Goal: Check status: Check status

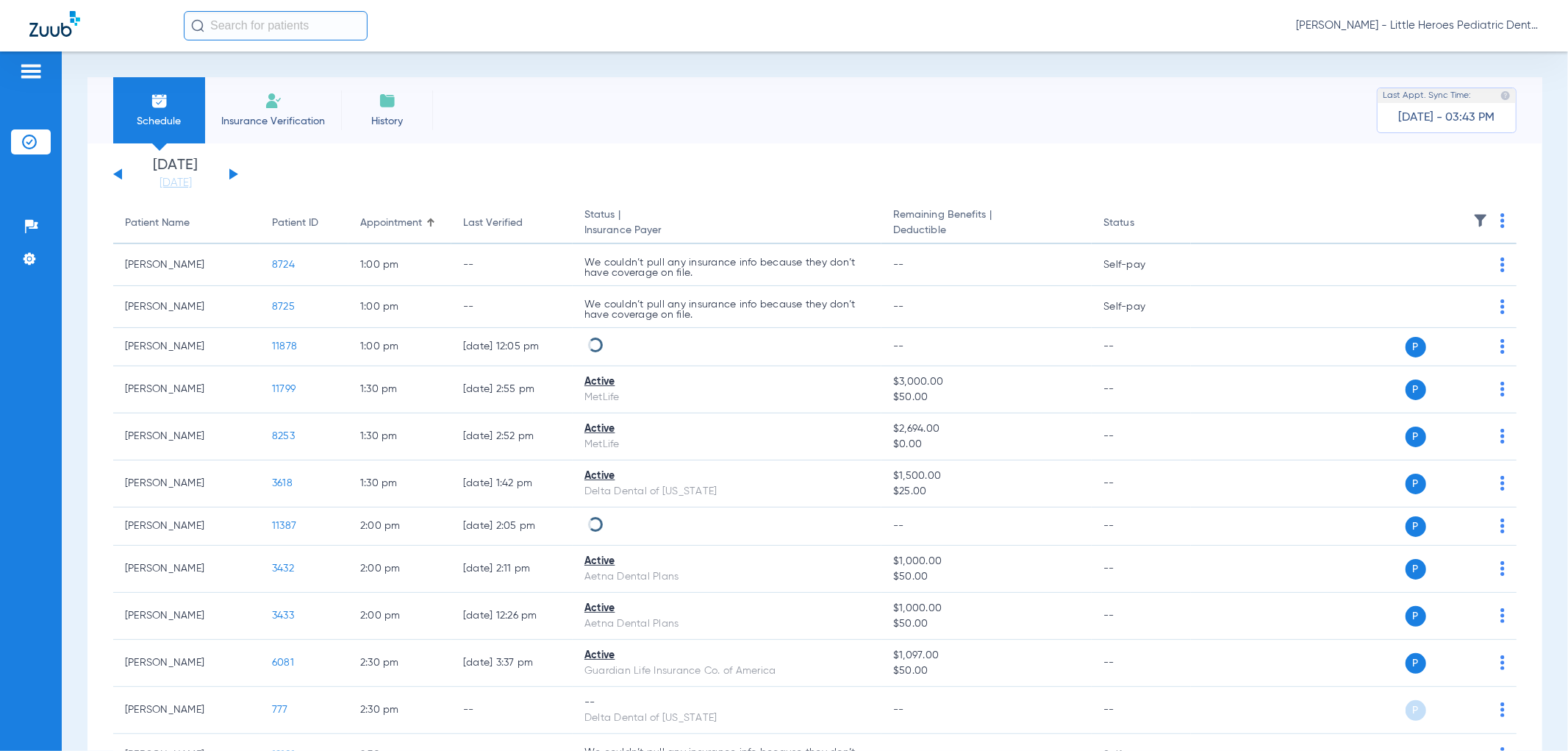
click at [231, 174] on button at bounding box center [233, 174] width 9 height 11
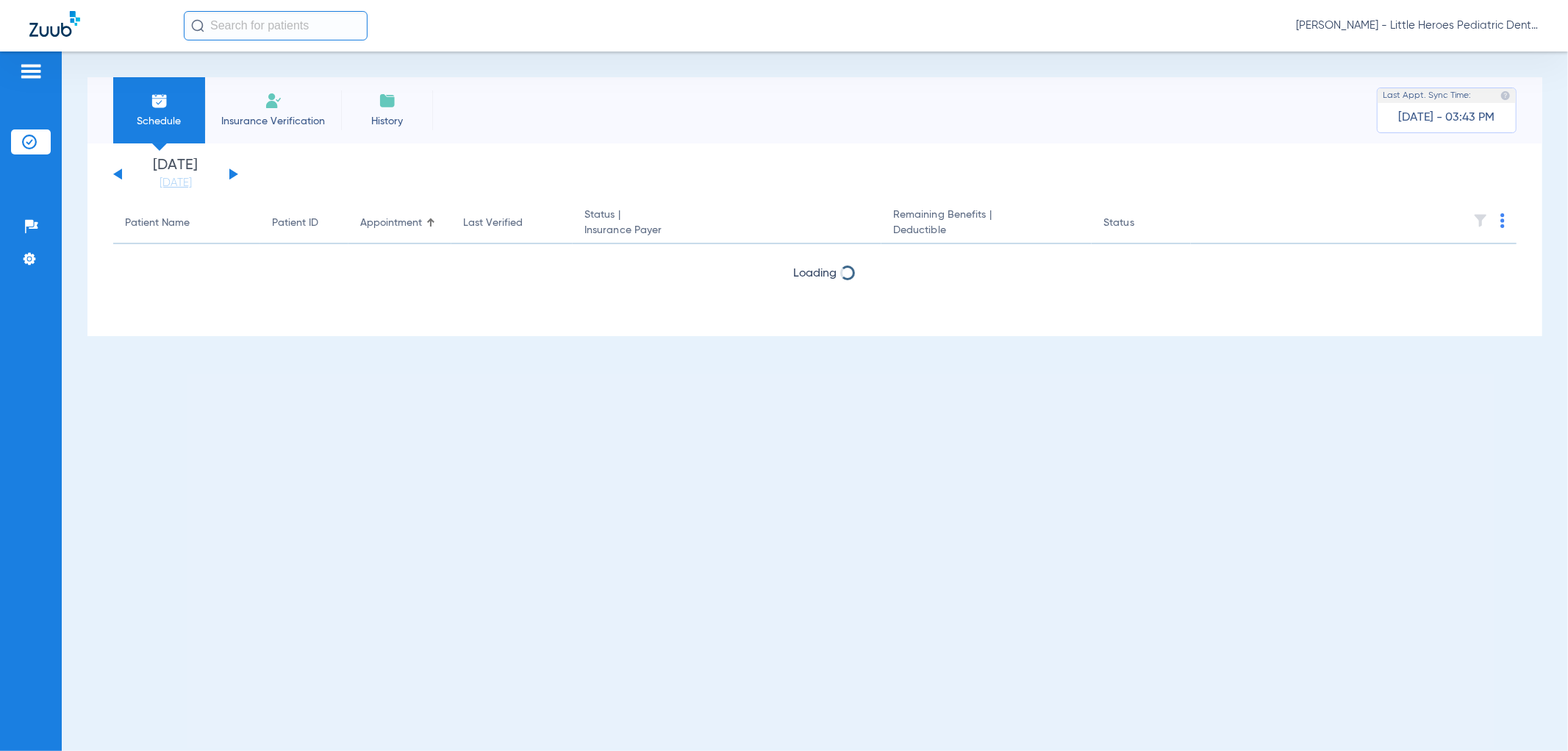
click at [231, 174] on button at bounding box center [233, 174] width 9 height 11
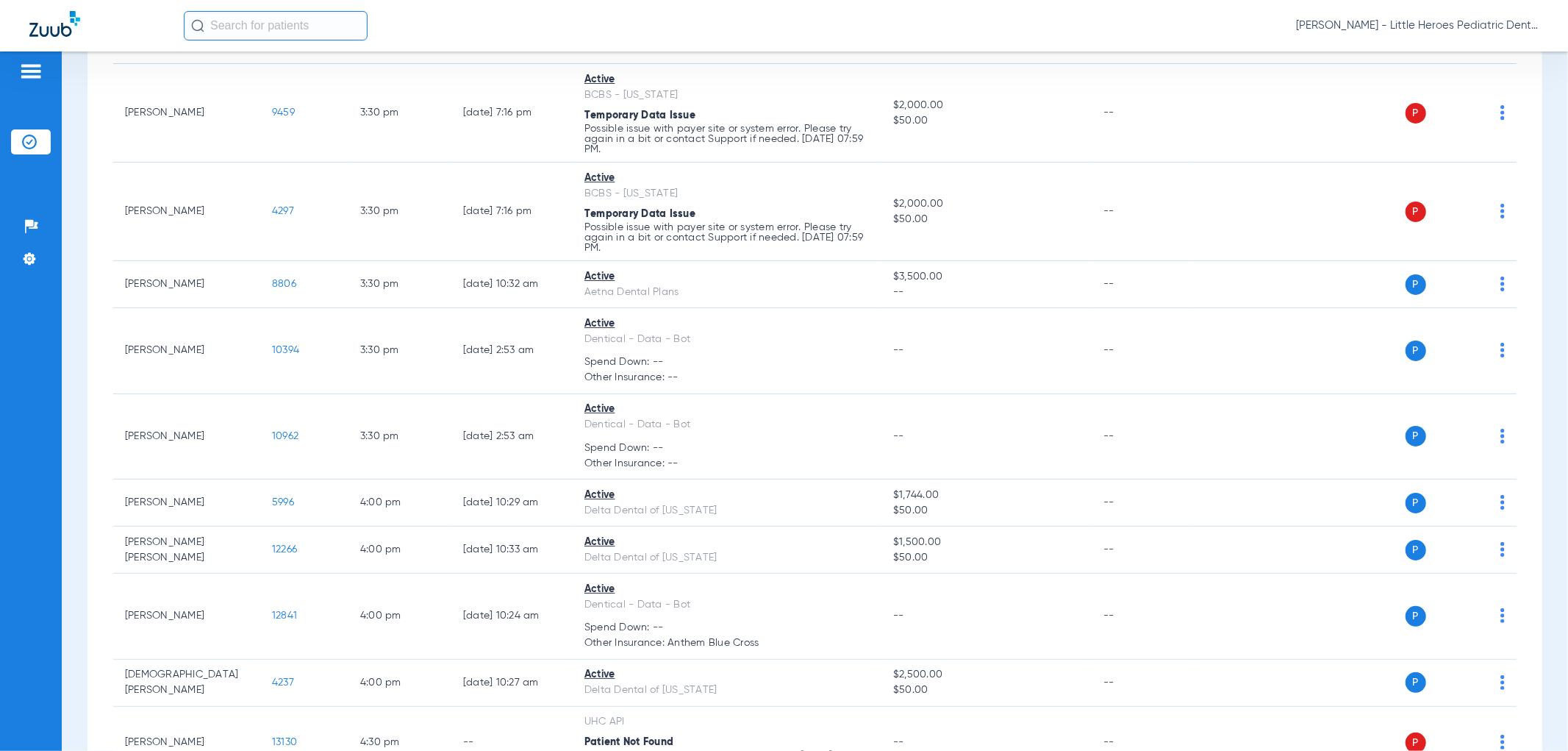
scroll to position [1553, 0]
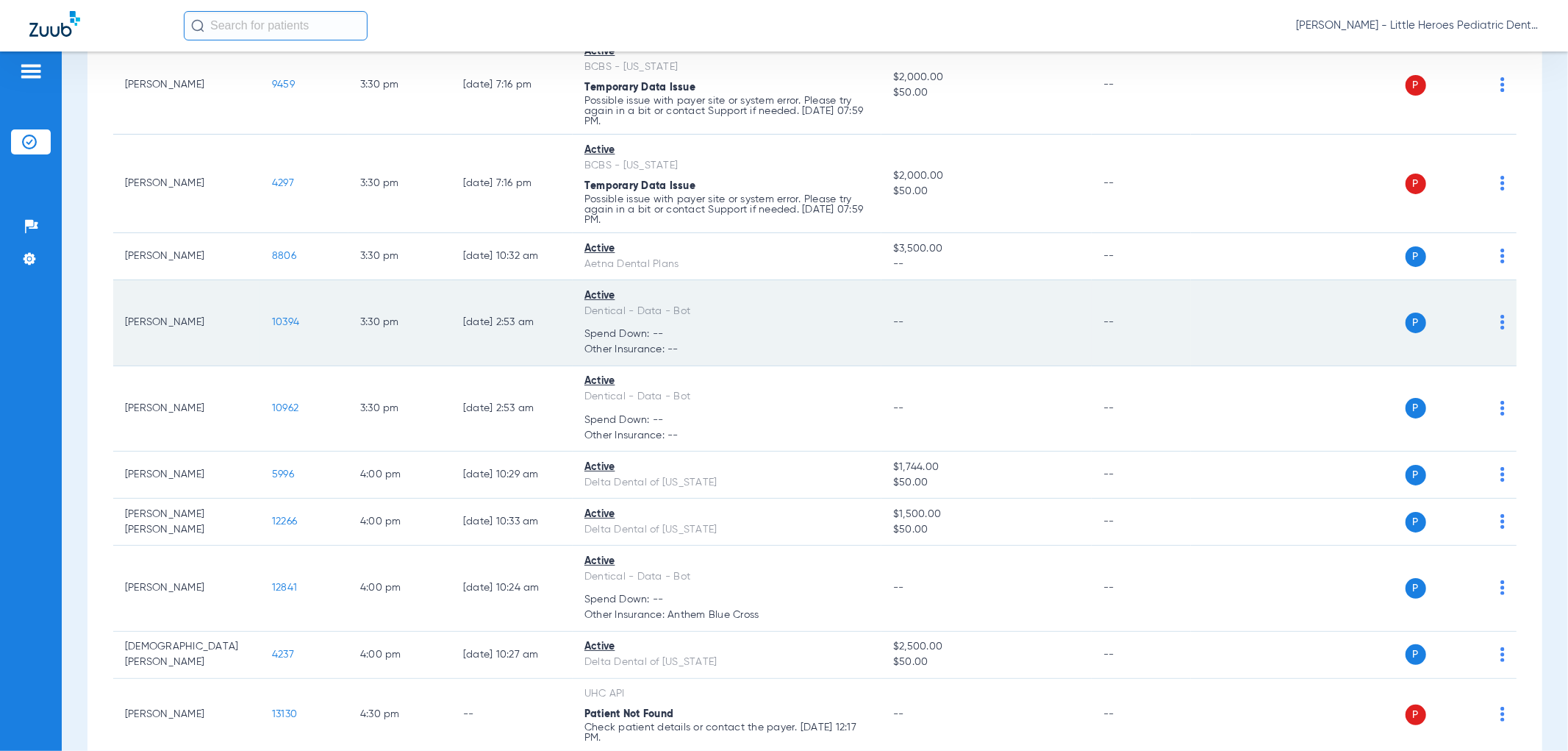
click at [287, 322] on span "10394" at bounding box center [285, 322] width 27 height 10
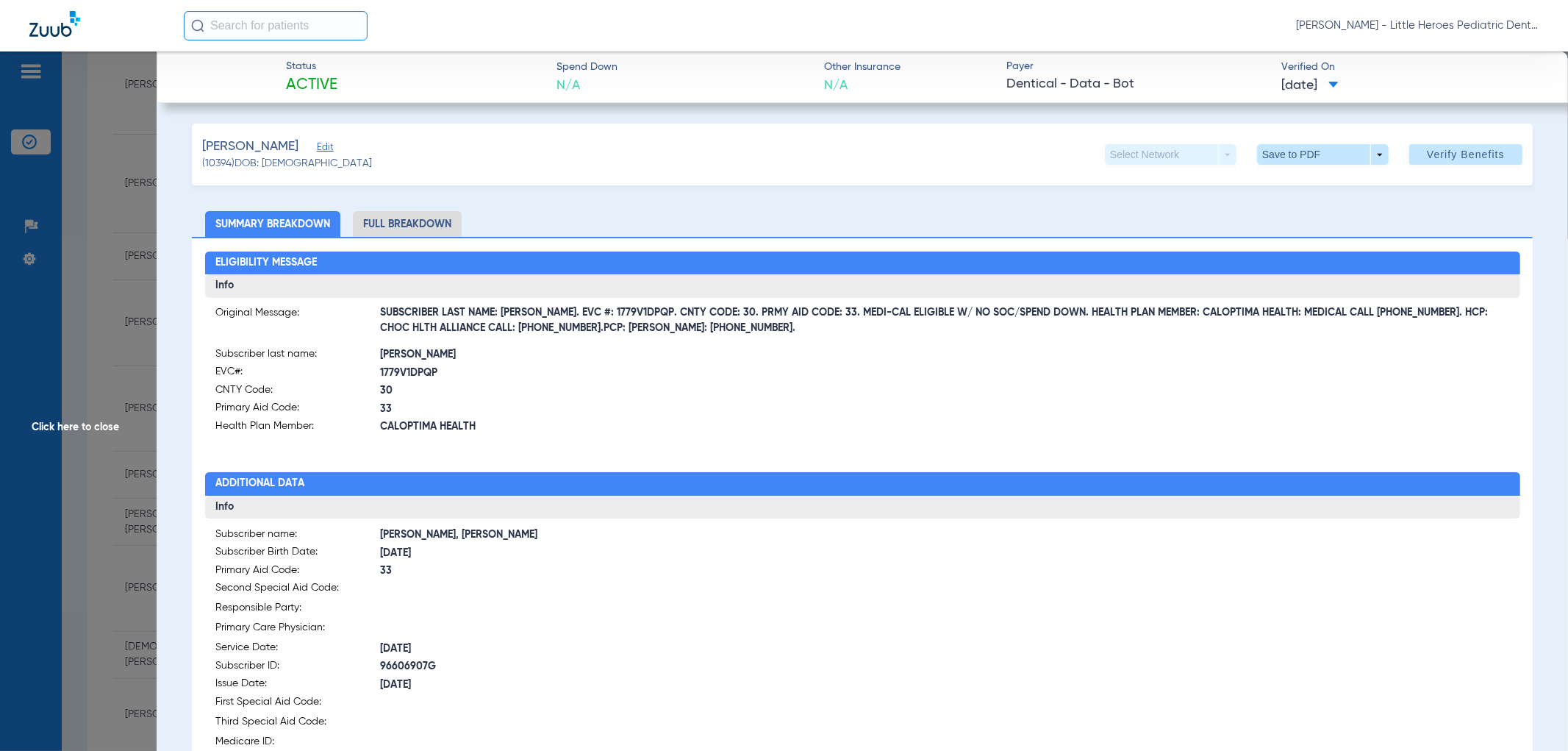
click at [127, 390] on span "Click here to close" at bounding box center [78, 427] width 157 height 751
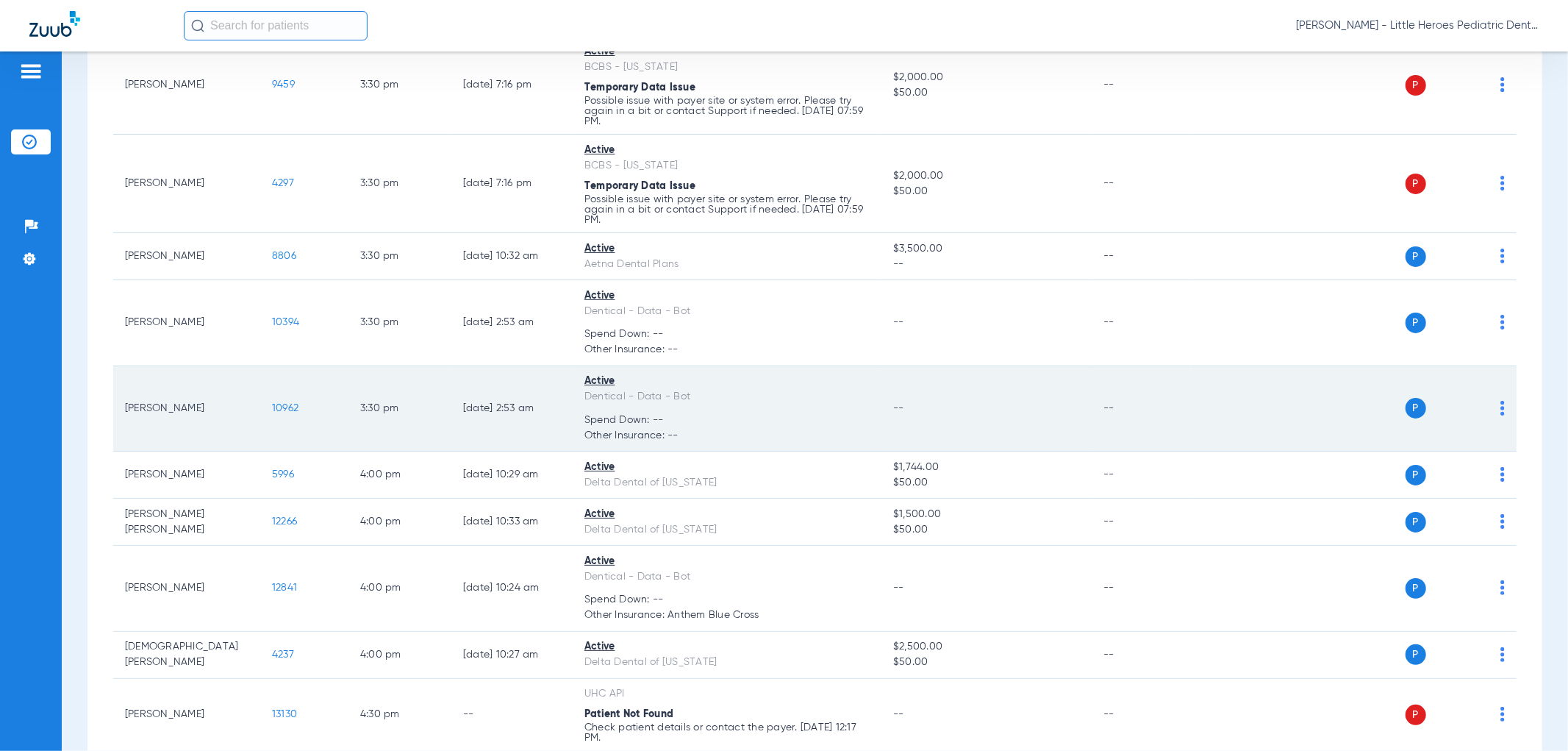
click at [287, 407] on span "10962" at bounding box center [285, 408] width 26 height 10
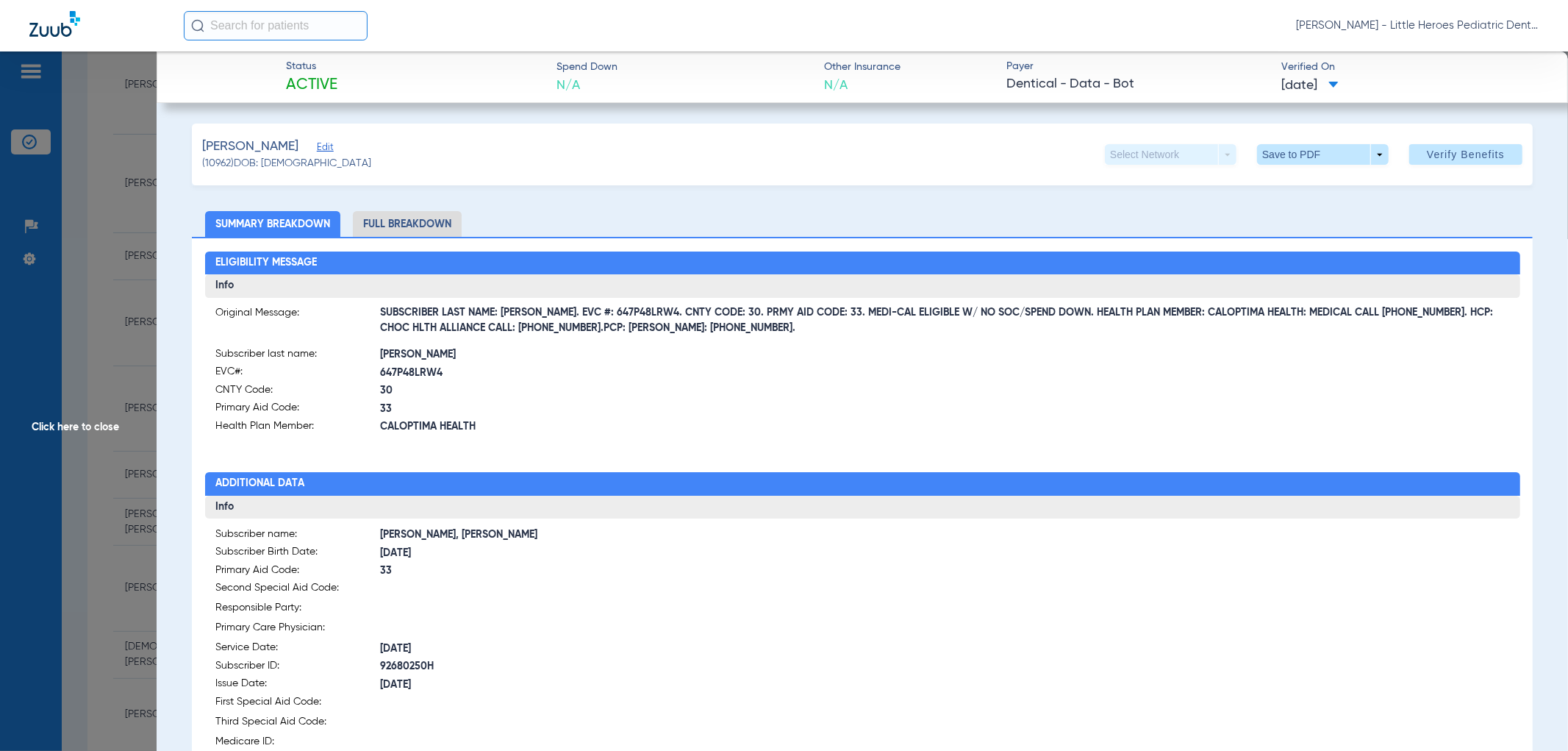
click at [163, 386] on app-member-insurance-verification-view "Status Active Spend Down N/A Other Insurance N/A Payer Dentical - Data - Bot Ve…" at bounding box center [862, 571] width 1412 height 1039
click at [96, 370] on span "Click here to close" at bounding box center [78, 427] width 157 height 751
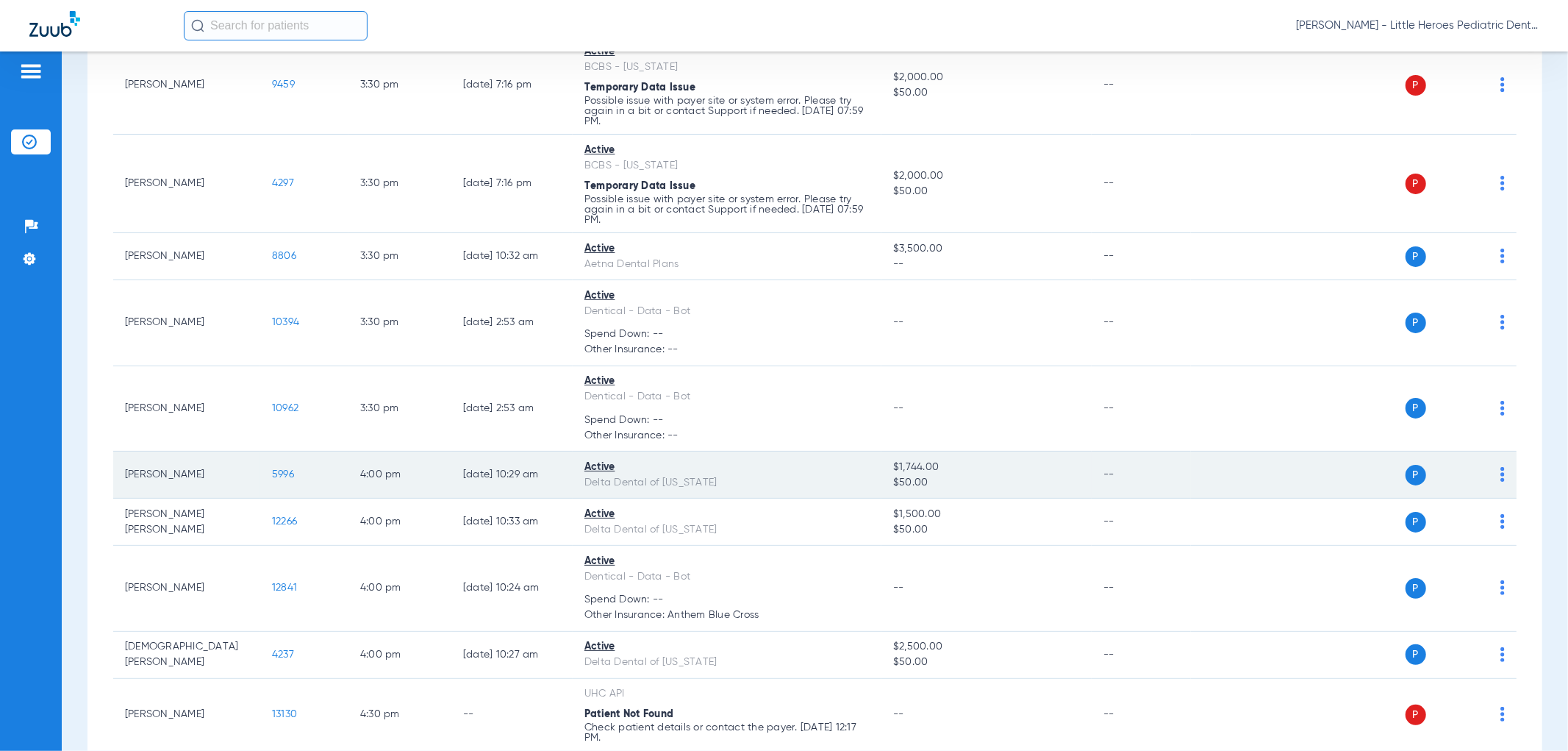
scroll to position [1635, 0]
